Goal: Information Seeking & Learning: Learn about a topic

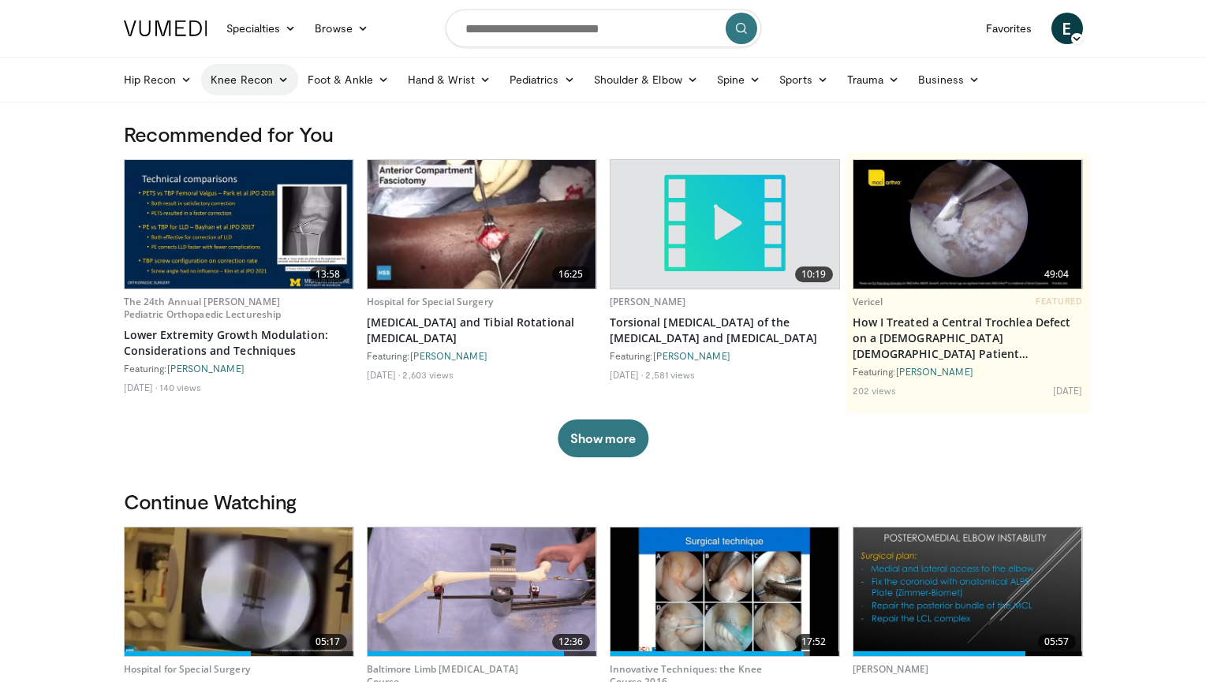
click at [278, 80] on icon at bounding box center [283, 79] width 11 height 11
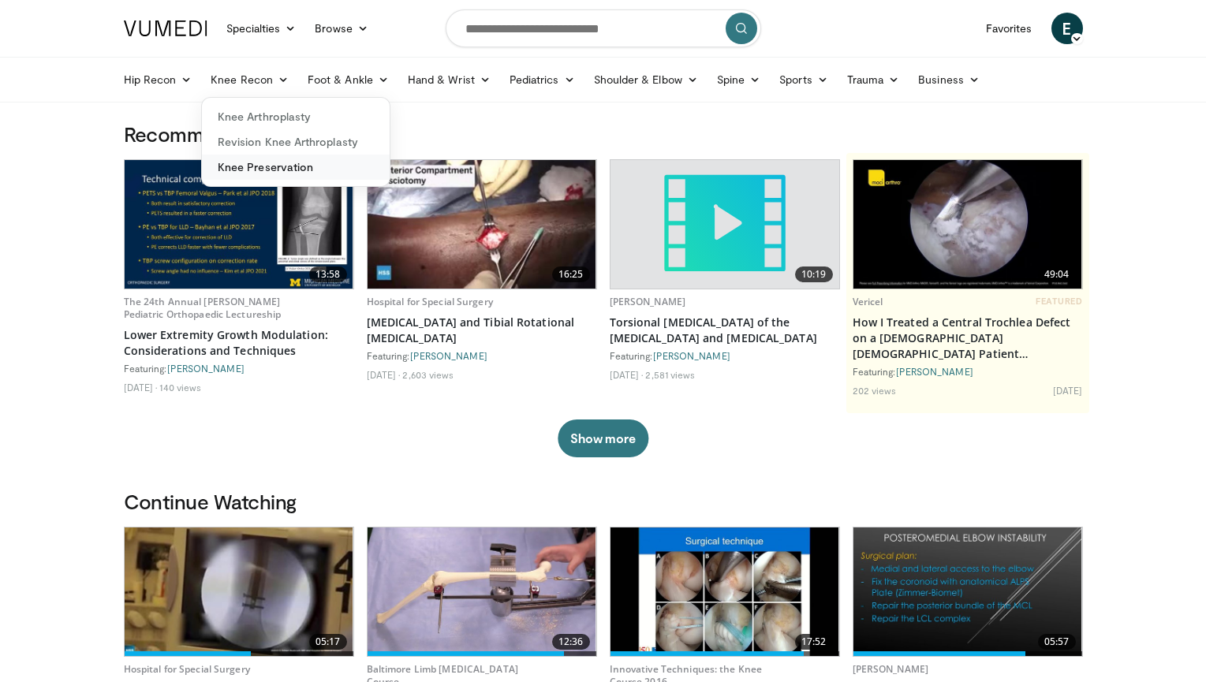
click at [273, 166] on link "Knee Preservation" at bounding box center [296, 167] width 188 height 25
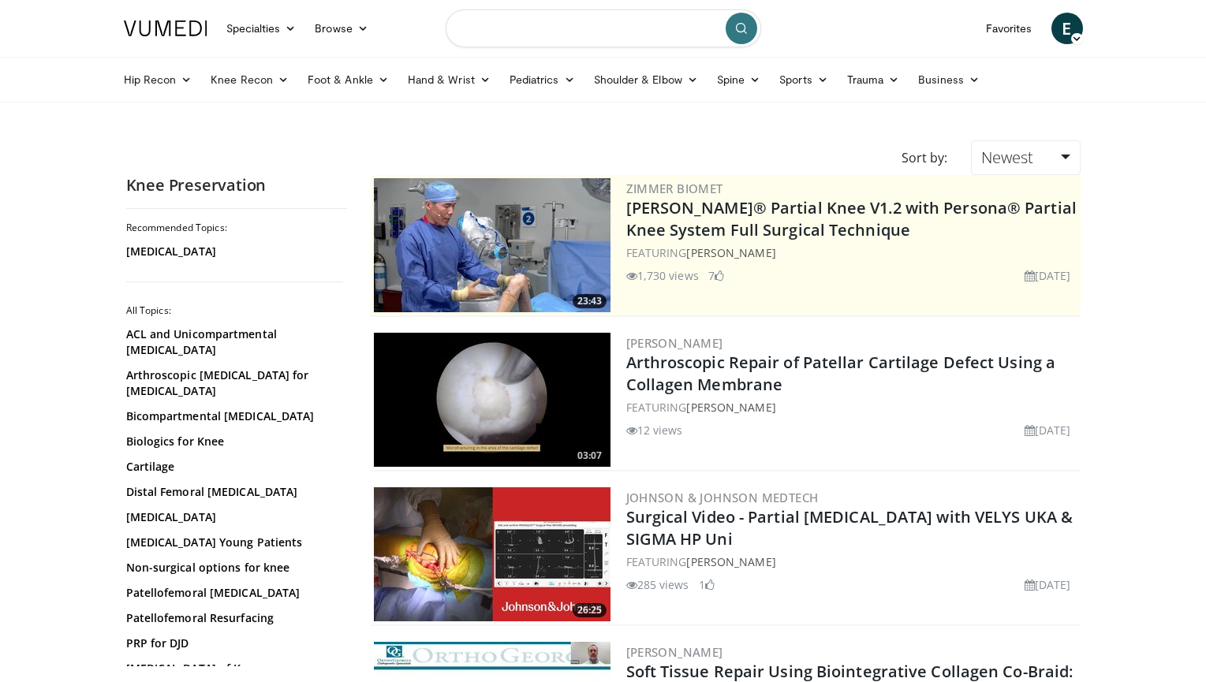
click at [605, 22] on input "Search topics, interventions" at bounding box center [603, 28] width 315 height 38
type input "**********"
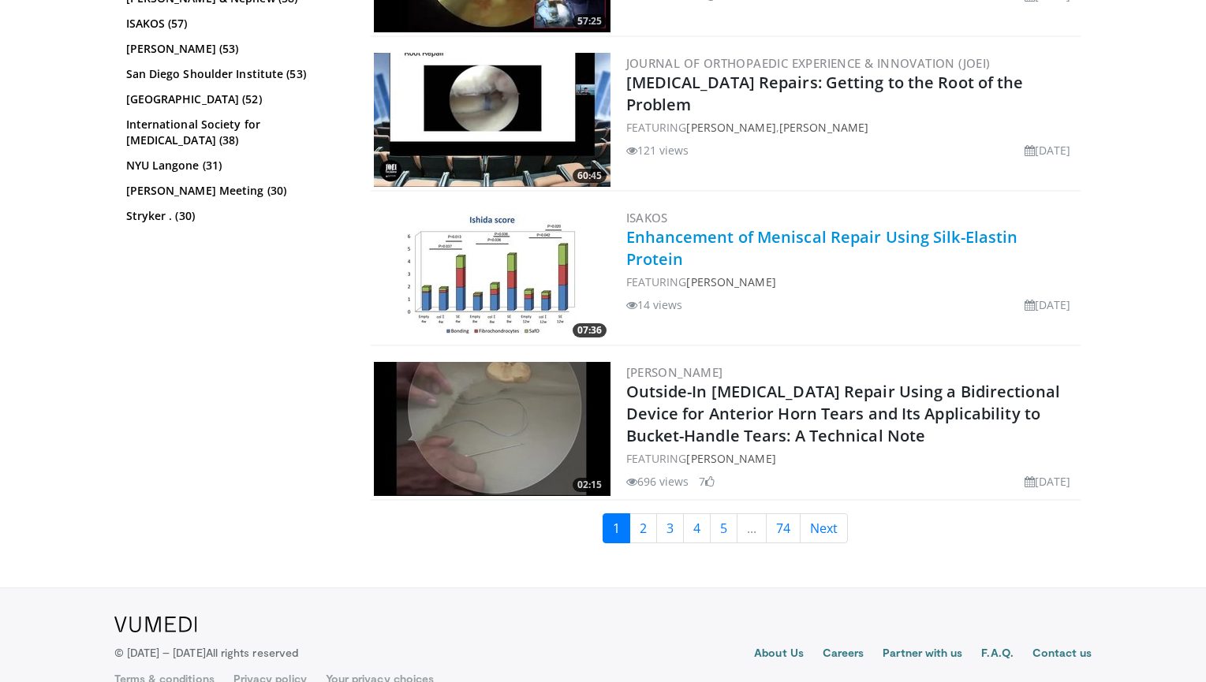
scroll to position [3682, 0]
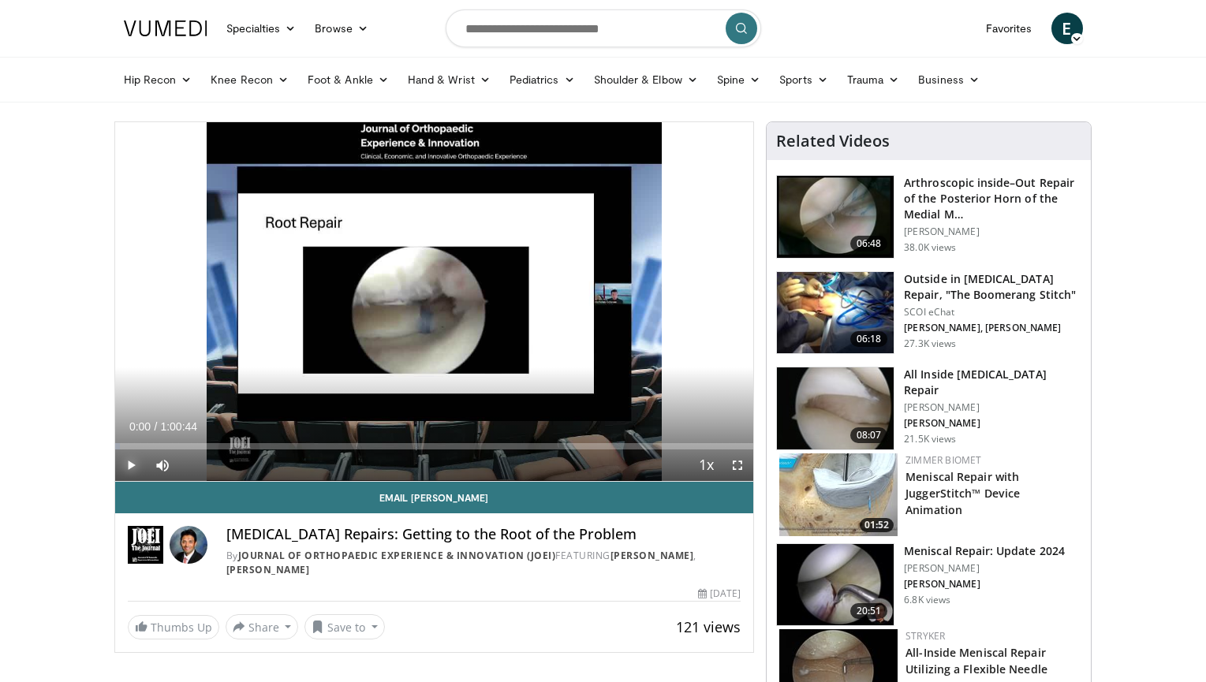
click at [129, 463] on span "Video Player" at bounding box center [131, 465] width 32 height 32
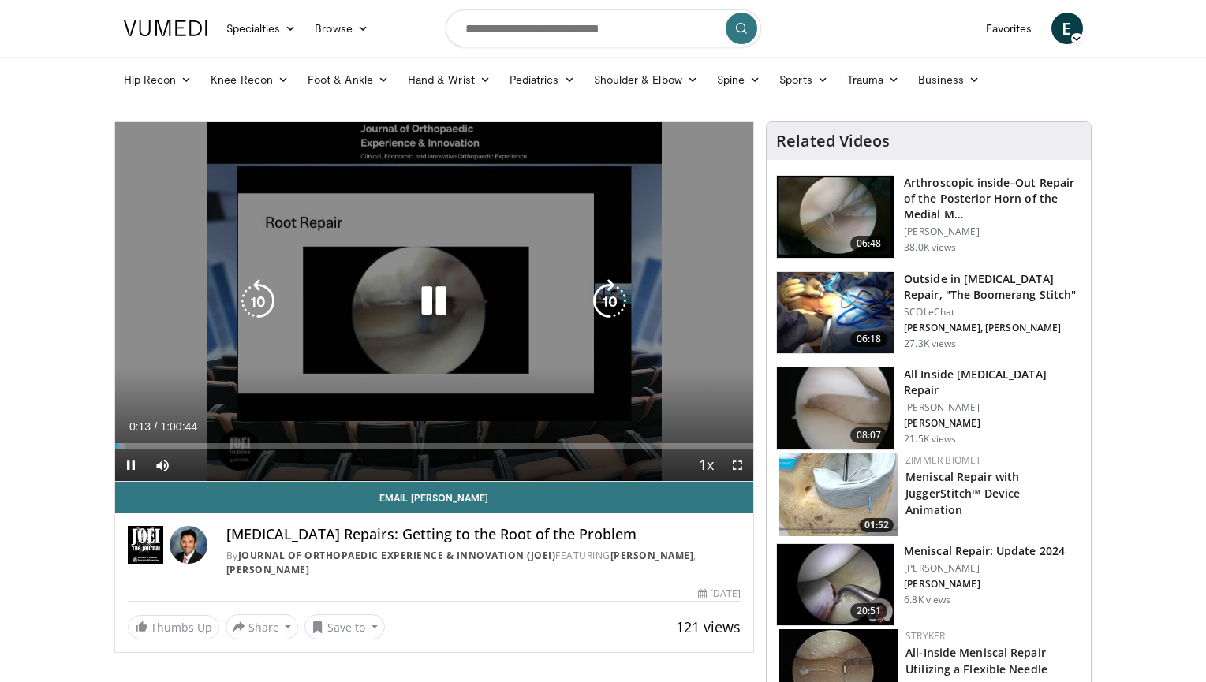
click at [609, 299] on icon "Video Player" at bounding box center [610, 301] width 44 height 44
click at [251, 297] on icon "Video Player" at bounding box center [258, 301] width 44 height 44
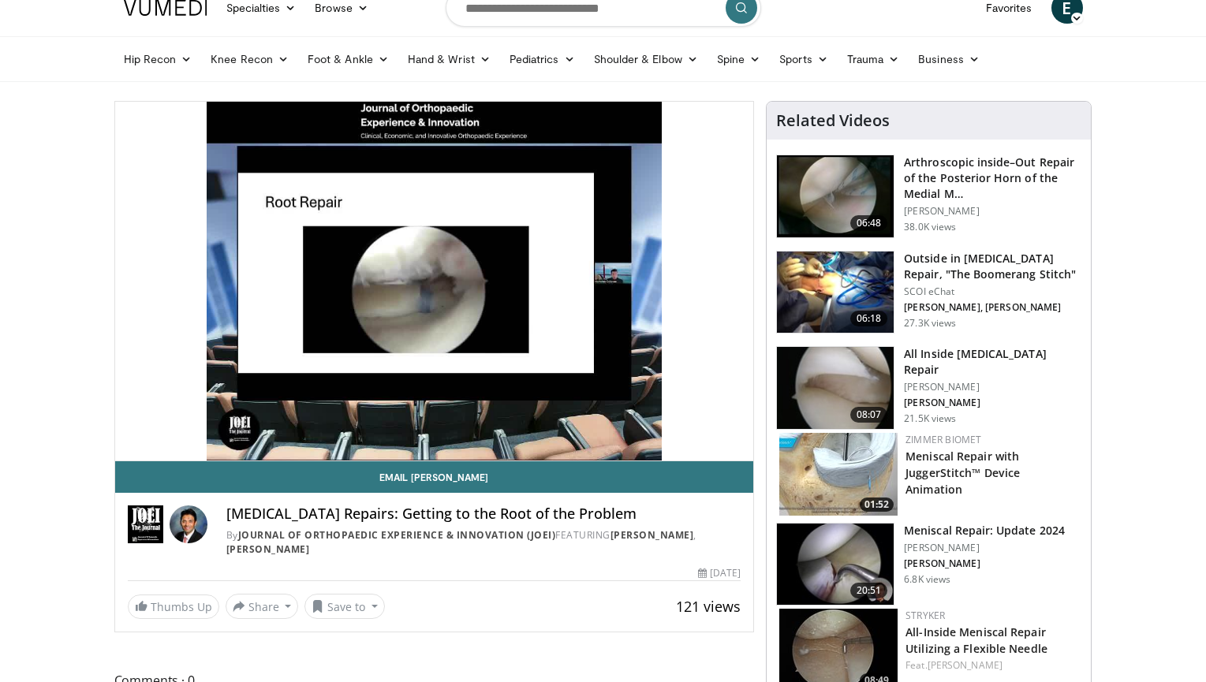
scroll to position [6, 0]
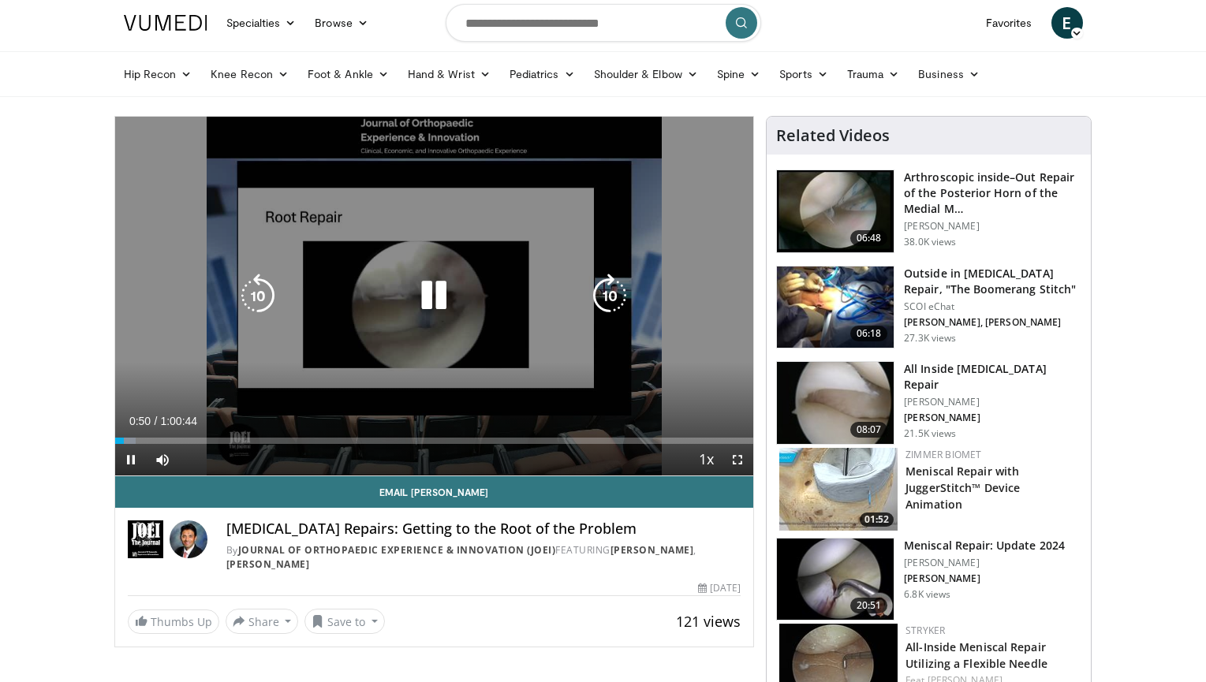
click at [610, 294] on icon "Video Player" at bounding box center [610, 296] width 44 height 44
click at [431, 295] on icon "Video Player" at bounding box center [434, 296] width 44 height 44
click at [431, 292] on icon "Video Player" at bounding box center [434, 296] width 44 height 44
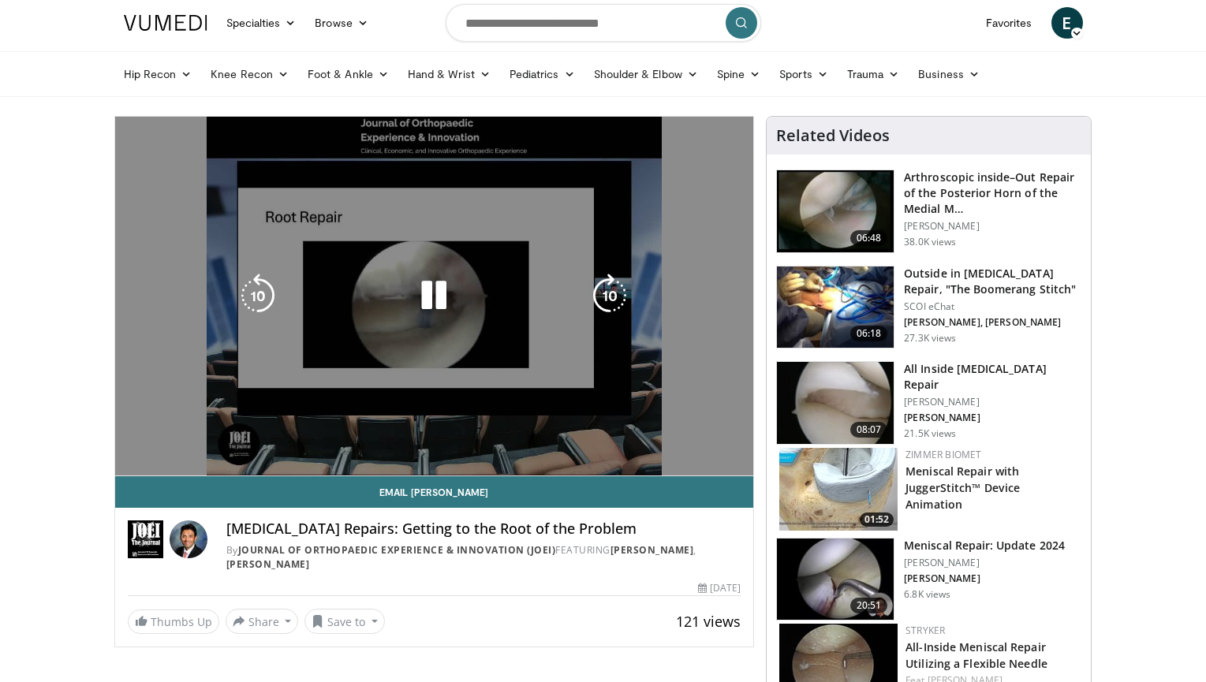
click at [421, 270] on div "10 seconds Tap to unmute" at bounding box center [434, 296] width 639 height 359
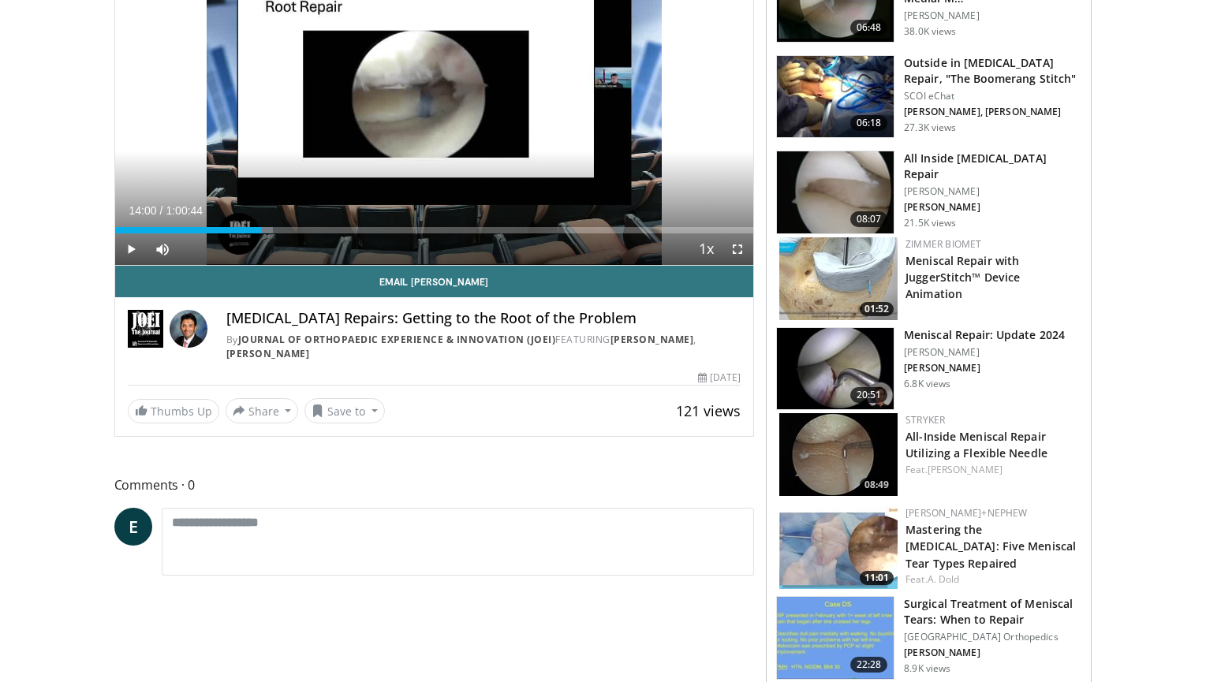
scroll to position [225, 0]
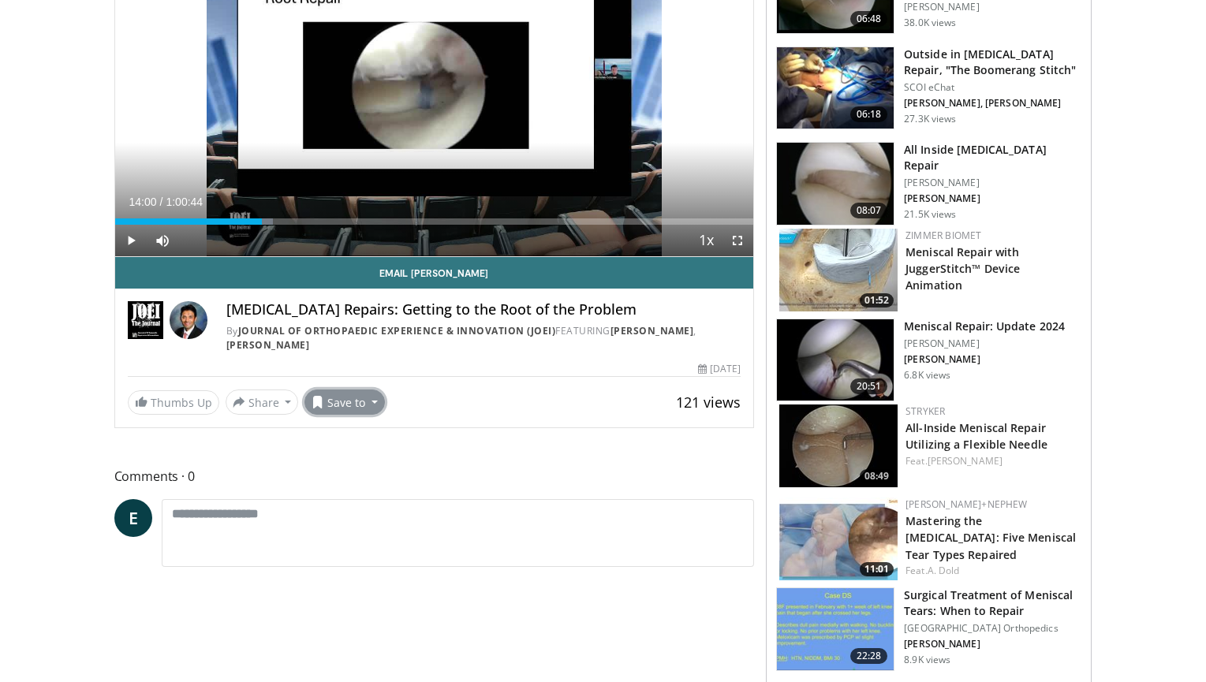
click at [359, 401] on button "Save to" at bounding box center [344, 402] width 80 height 25
click at [350, 436] on span "Add to Favorites" at bounding box center [372, 435] width 97 height 17
click at [363, 407] on button "Save to" at bounding box center [344, 402] width 80 height 25
click at [345, 472] on em "New Playlist" at bounding box center [356, 474] width 65 height 17
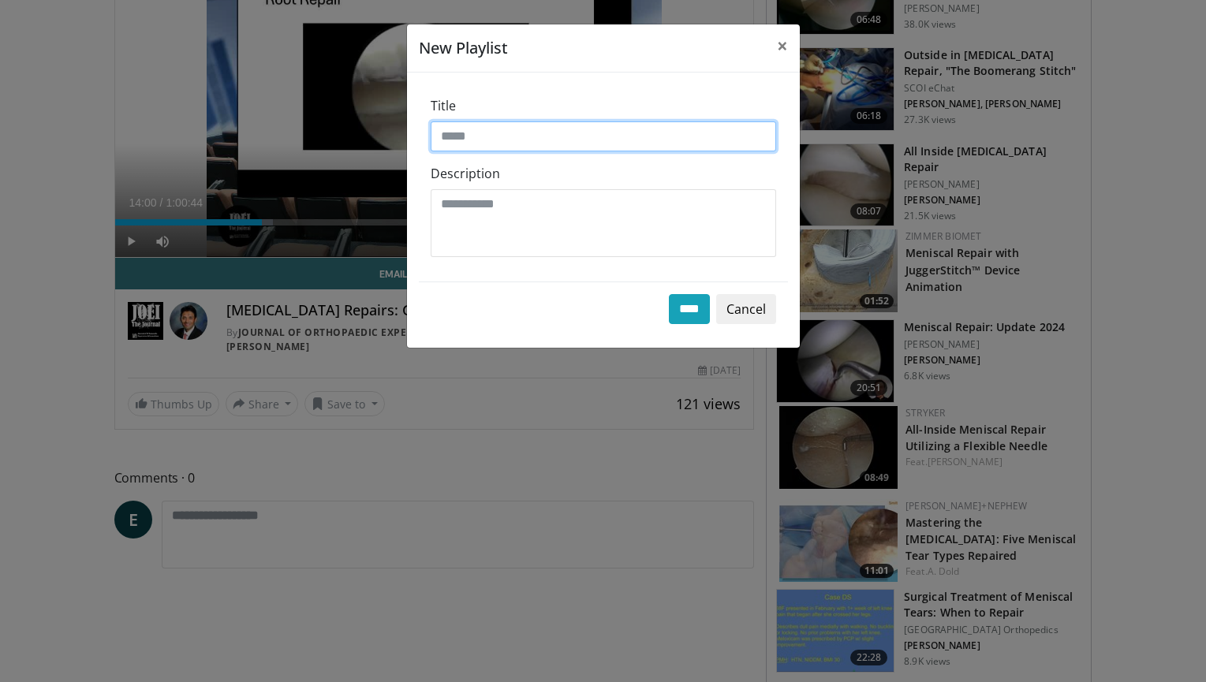
click at [505, 135] on input "Title" at bounding box center [603, 136] width 345 height 30
type input "********"
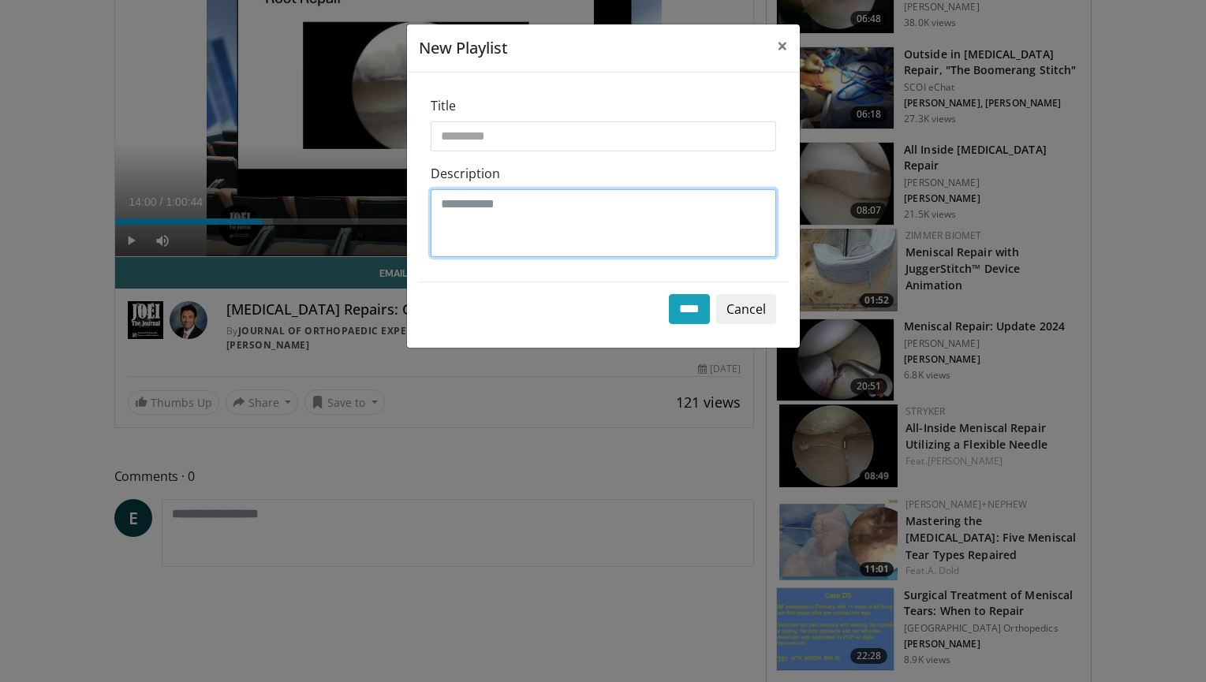
click at [499, 215] on textarea "Description" at bounding box center [603, 223] width 345 height 68
type textarea "**********"
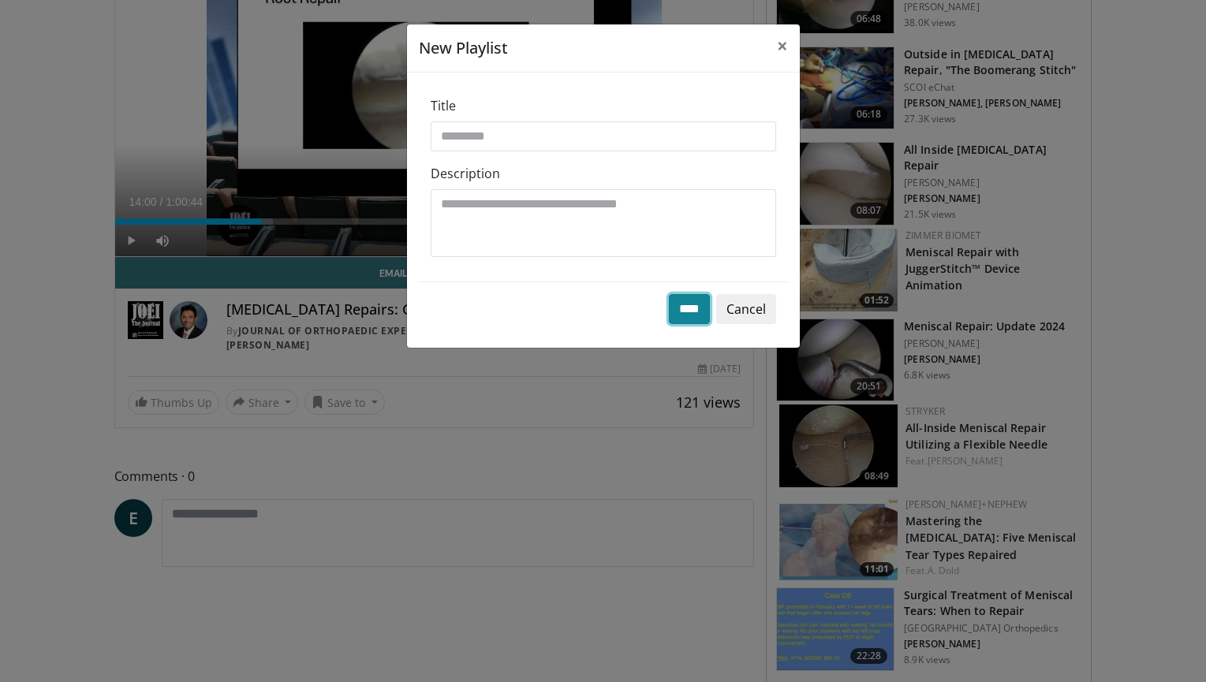
click at [692, 300] on input "****" at bounding box center [689, 309] width 41 height 30
click at [749, 314] on button "Cancel" at bounding box center [746, 309] width 60 height 30
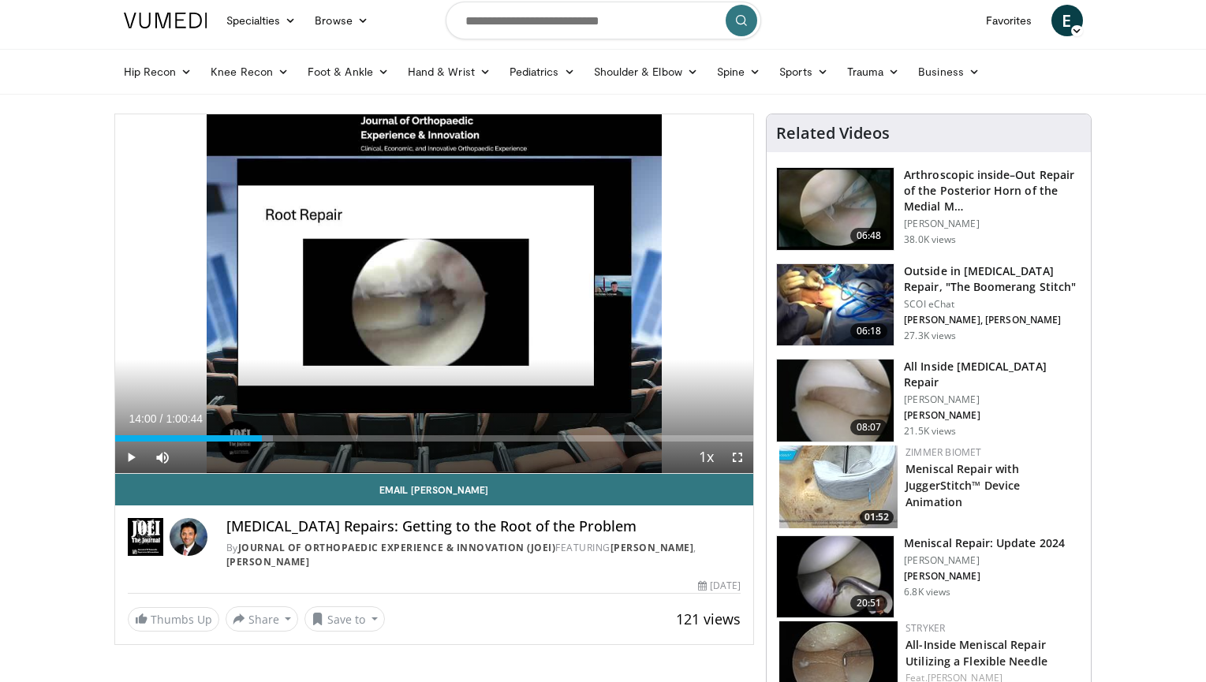
scroll to position [0, 0]
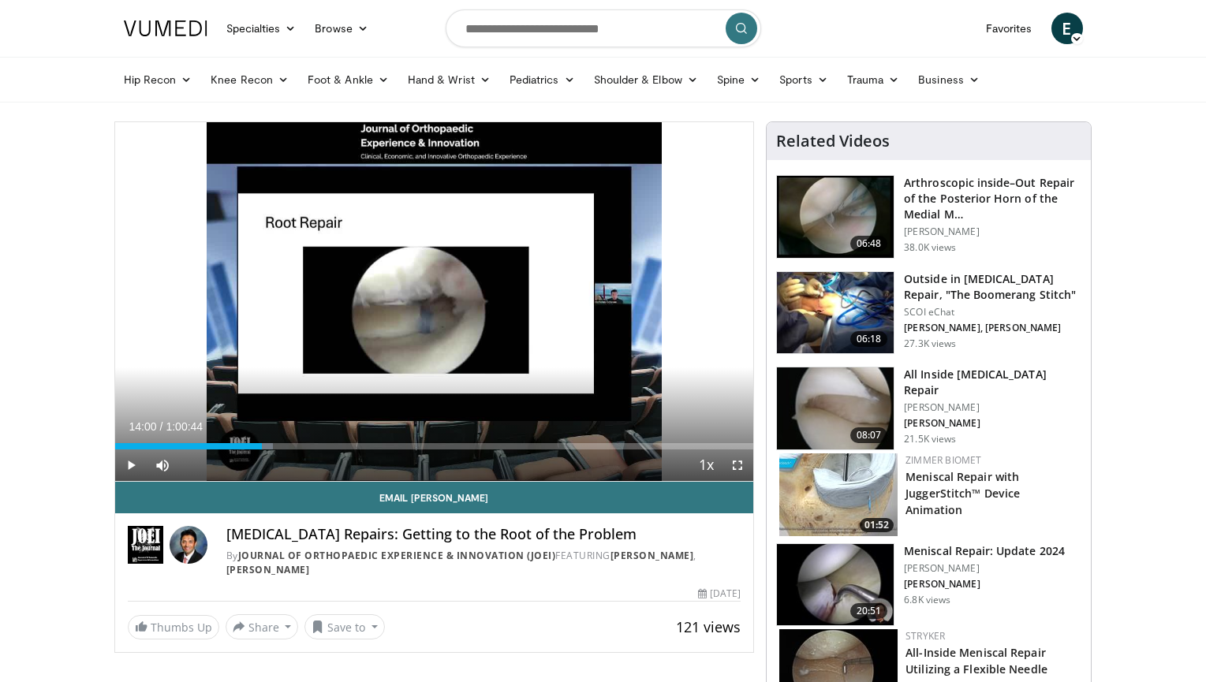
click at [1076, 37] on icon at bounding box center [1076, 38] width 11 height 11
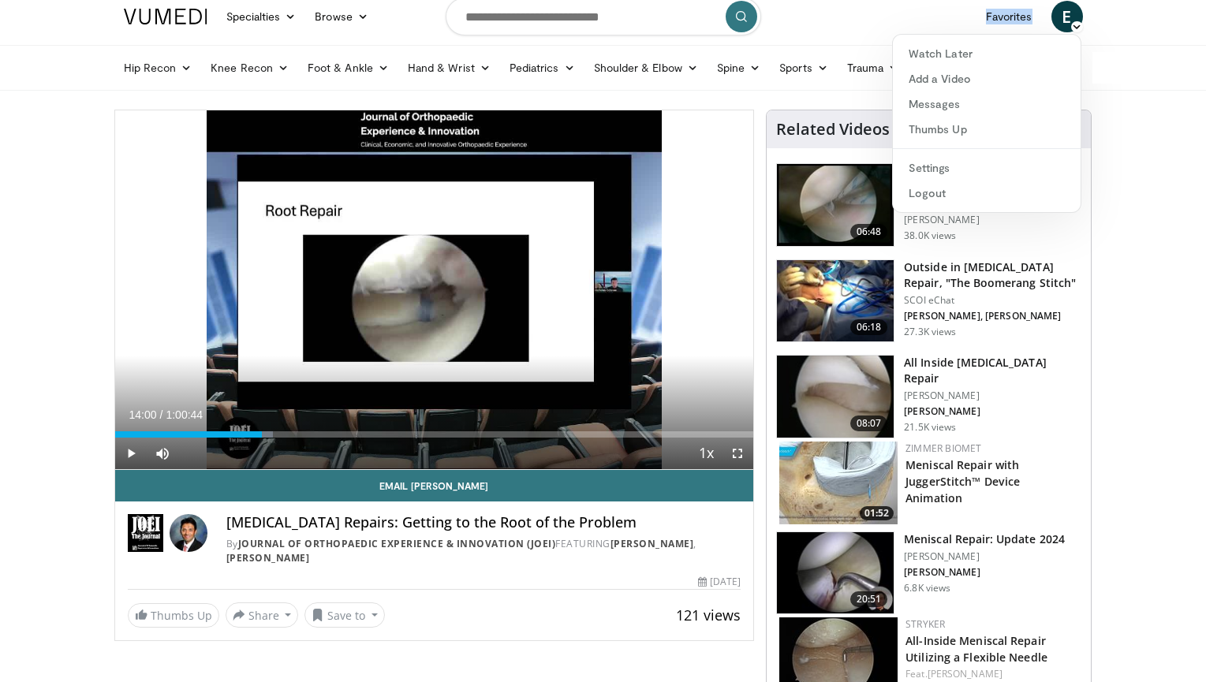
scroll to position [5, 0]
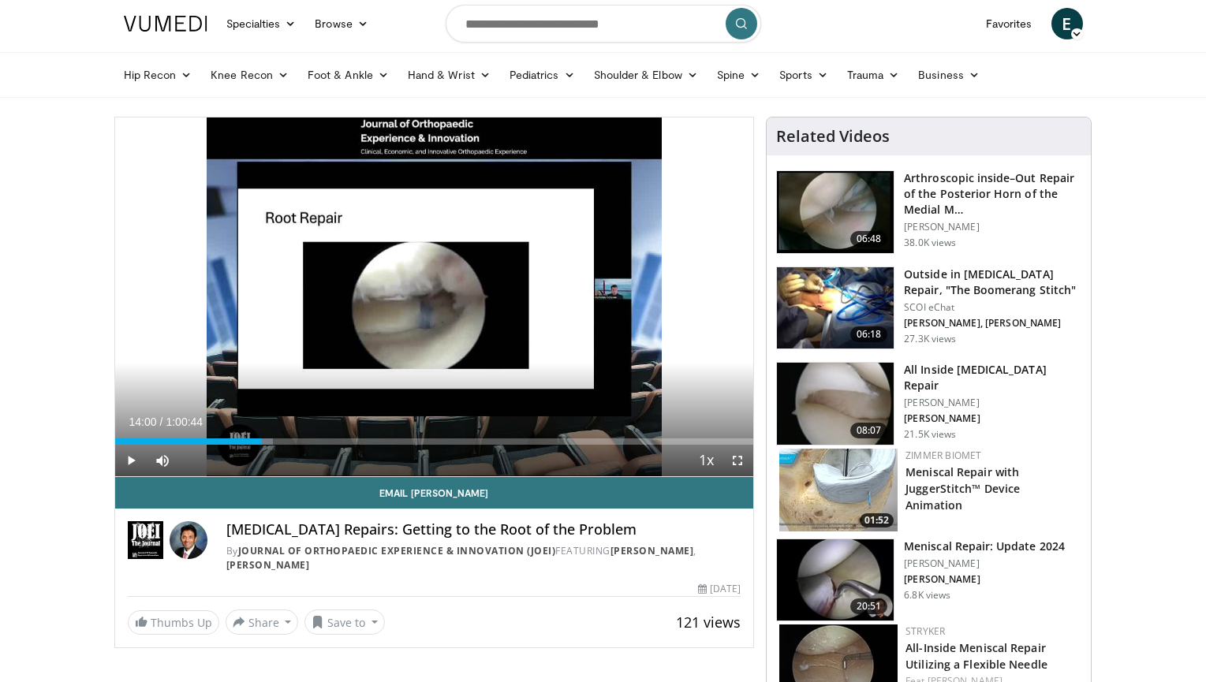
click at [132, 462] on span "Video Player" at bounding box center [131, 461] width 32 height 32
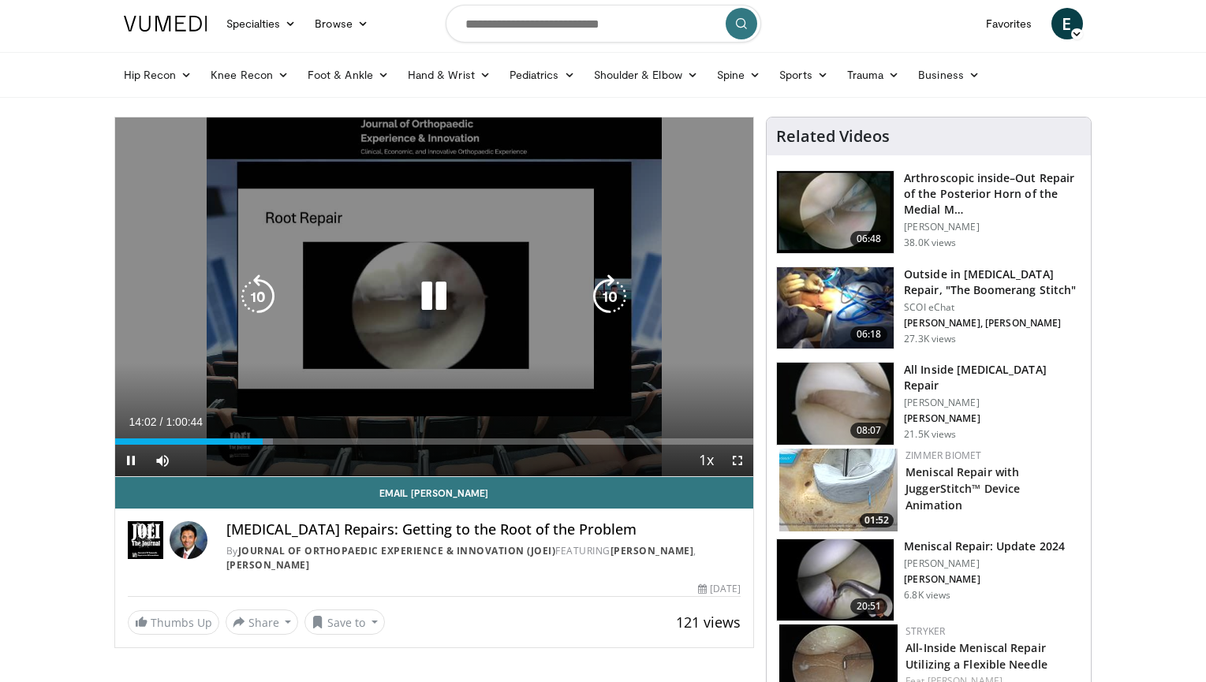
click at [435, 301] on icon "Video Player" at bounding box center [434, 296] width 44 height 44
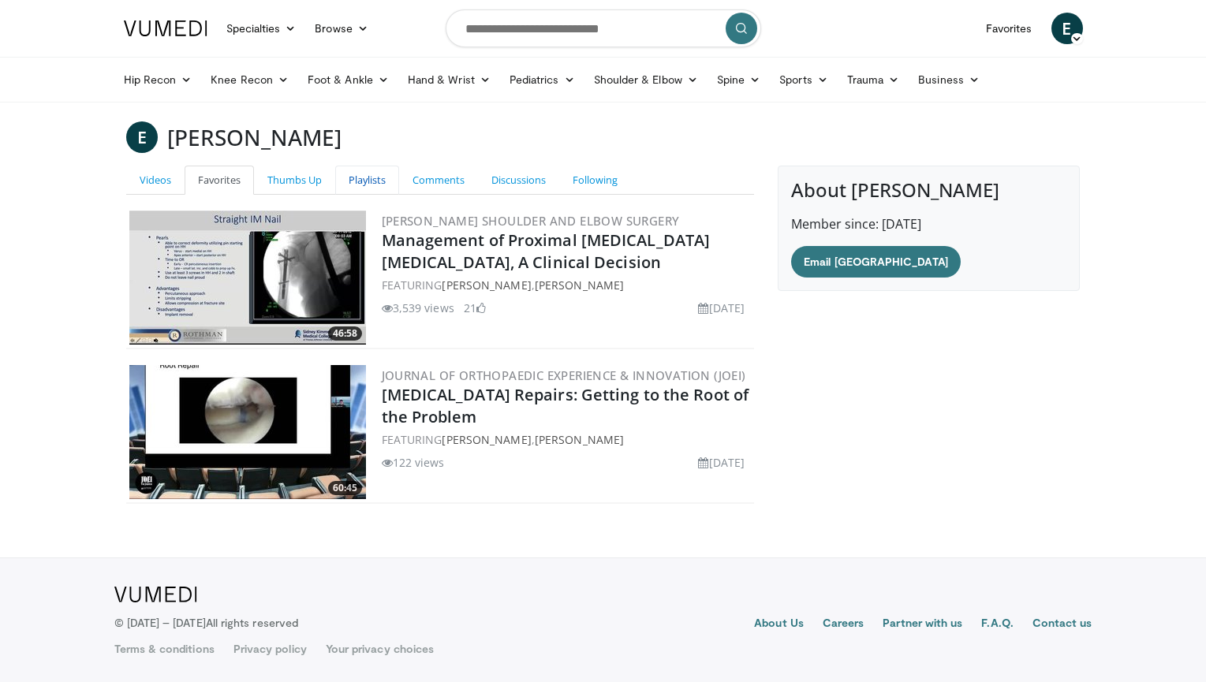
click at [376, 177] on link "Playlists" at bounding box center [367, 180] width 64 height 29
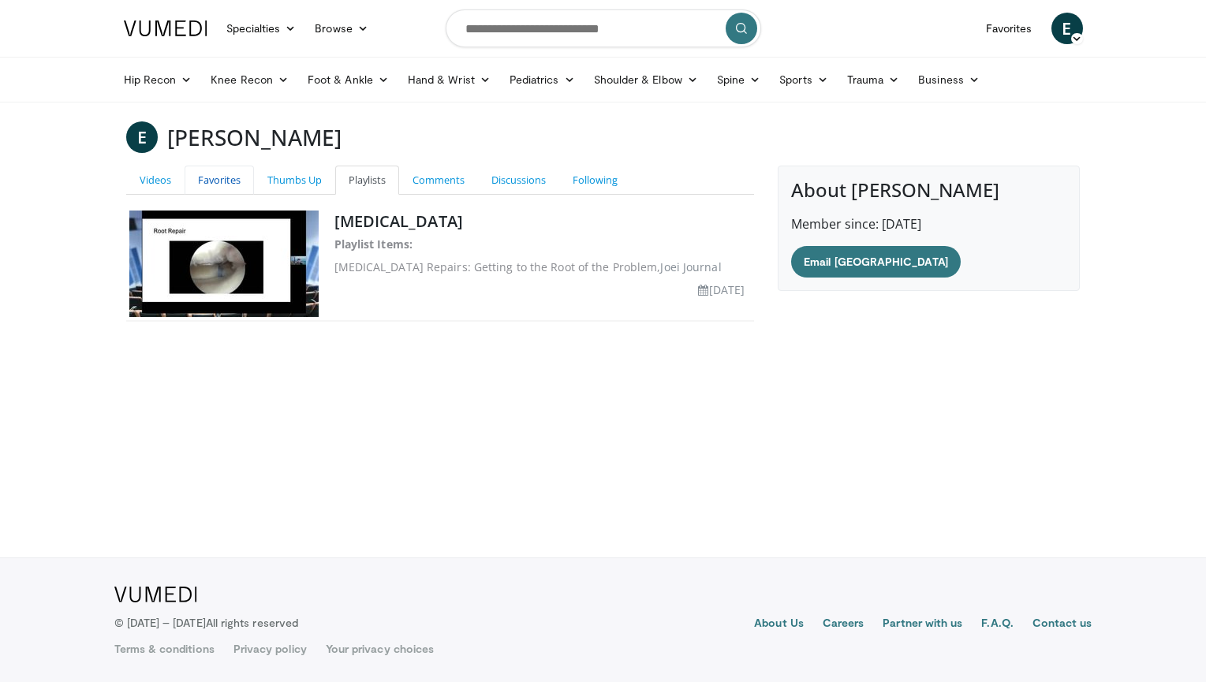
click at [223, 183] on link "Favorites" at bounding box center [219, 180] width 69 height 29
